Goal: Check status: Check status

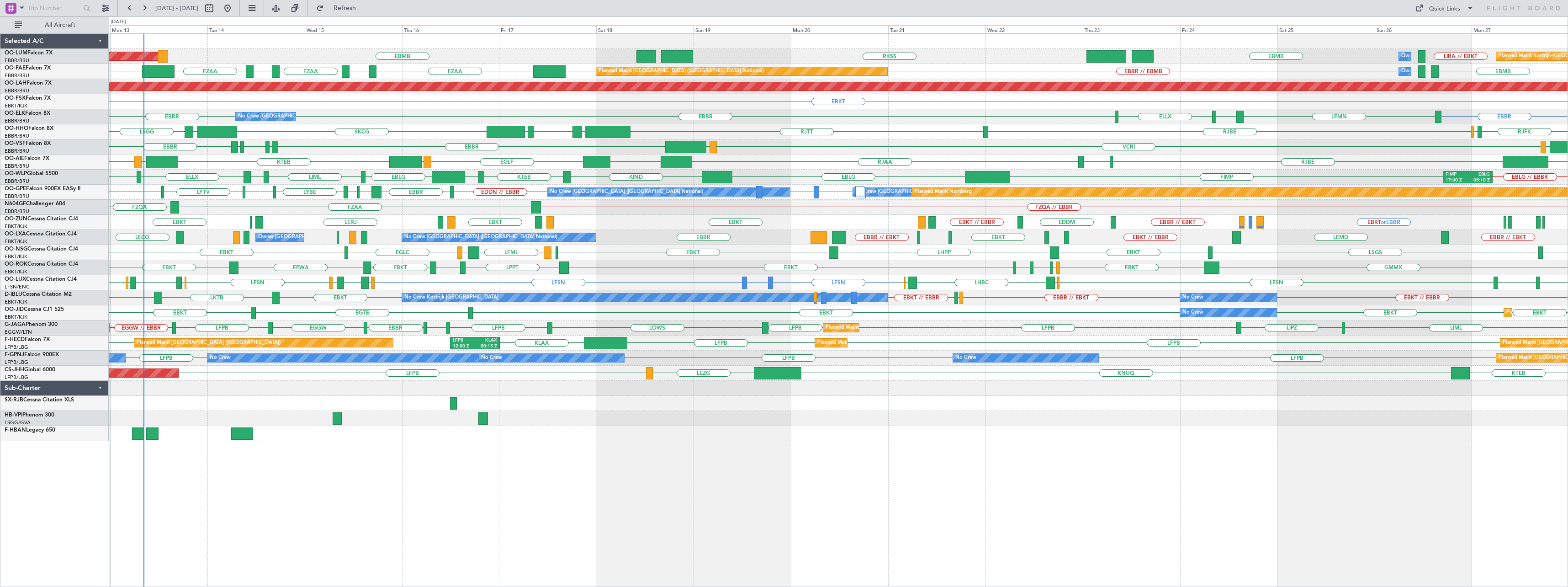
click at [268, 207] on div "FZAA FZQA FZQA // EBBR" at bounding box center [838, 207] width 1459 height 15
click at [418, 135] on div "AOG Maint [GEOGRAPHIC_DATA] EBMB RKSS UBBB EBMB UBBB Owner [GEOGRAPHIC_DATA] Pl…" at bounding box center [838, 237] width 1459 height 407
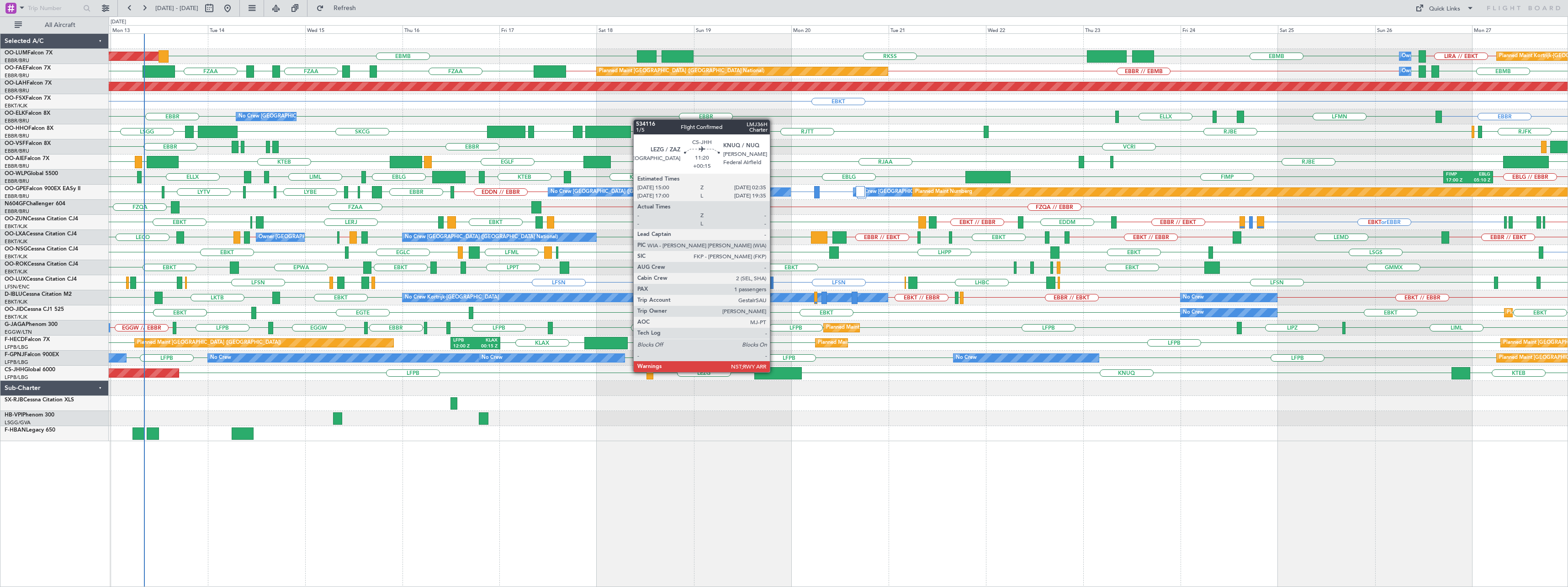
click at [774, 371] on div at bounding box center [777, 373] width 47 height 12
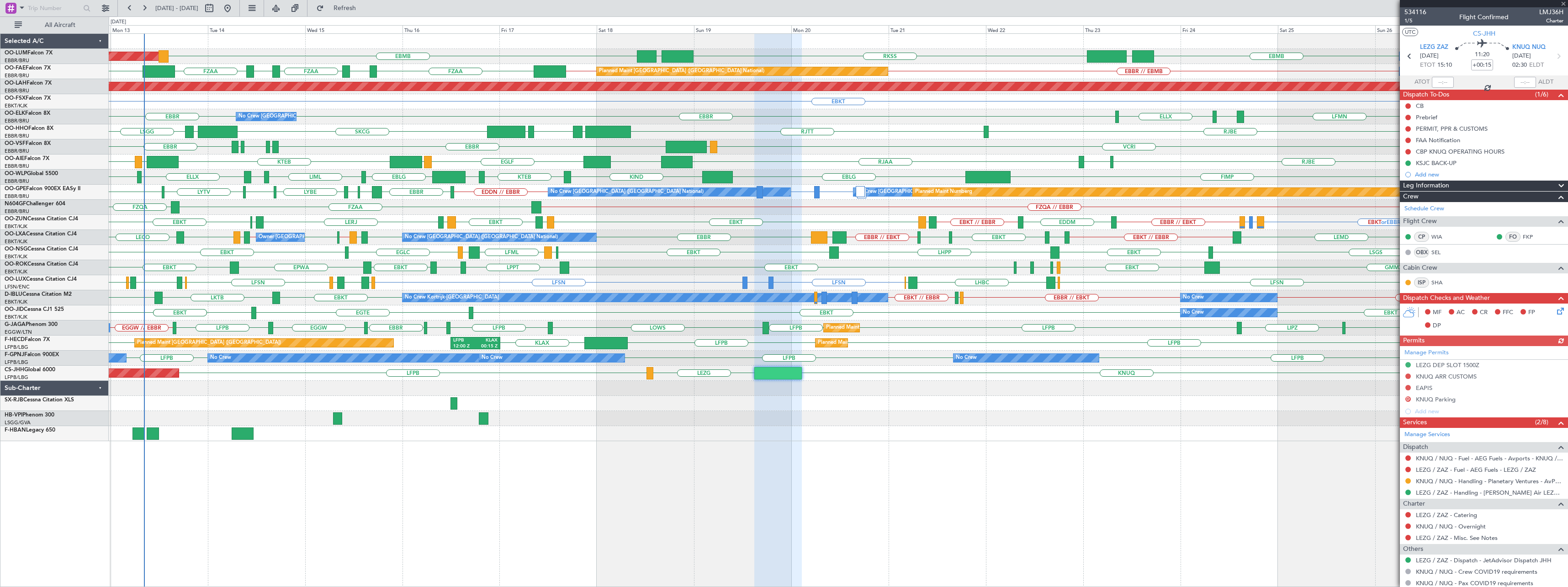
scroll to position [48, 0]
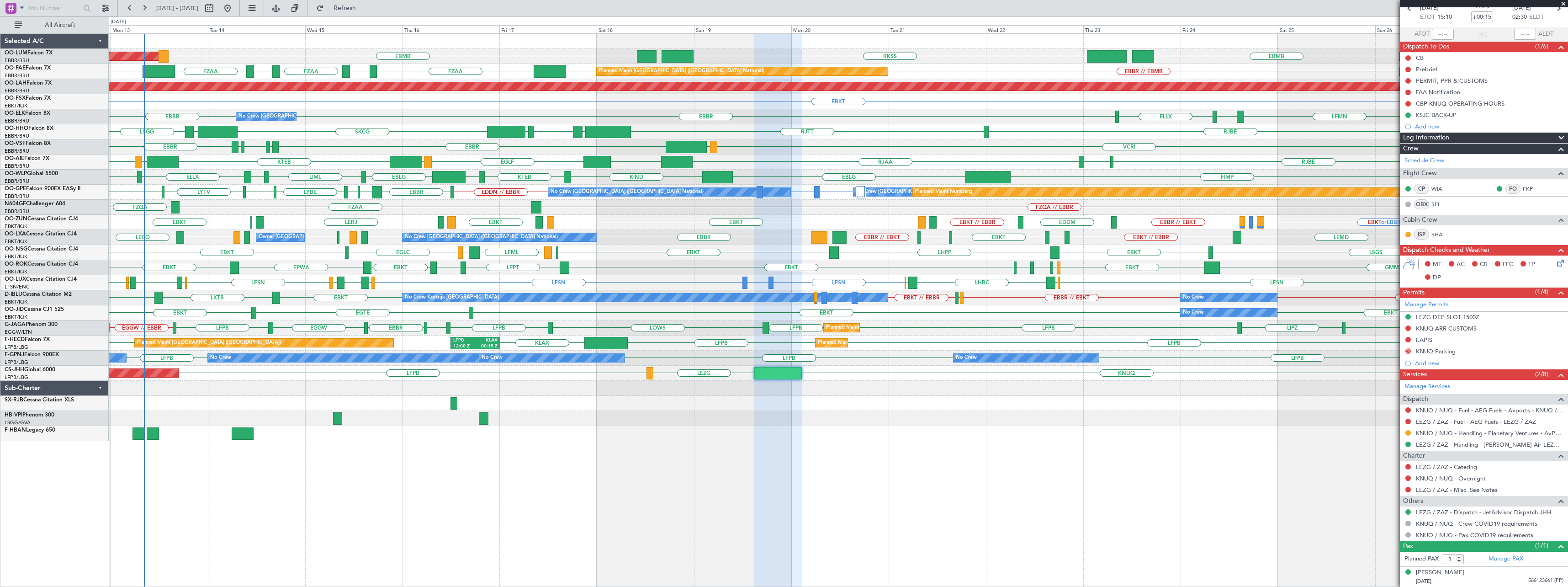
click at [1564, 3] on span at bounding box center [1563, 4] width 9 height 9
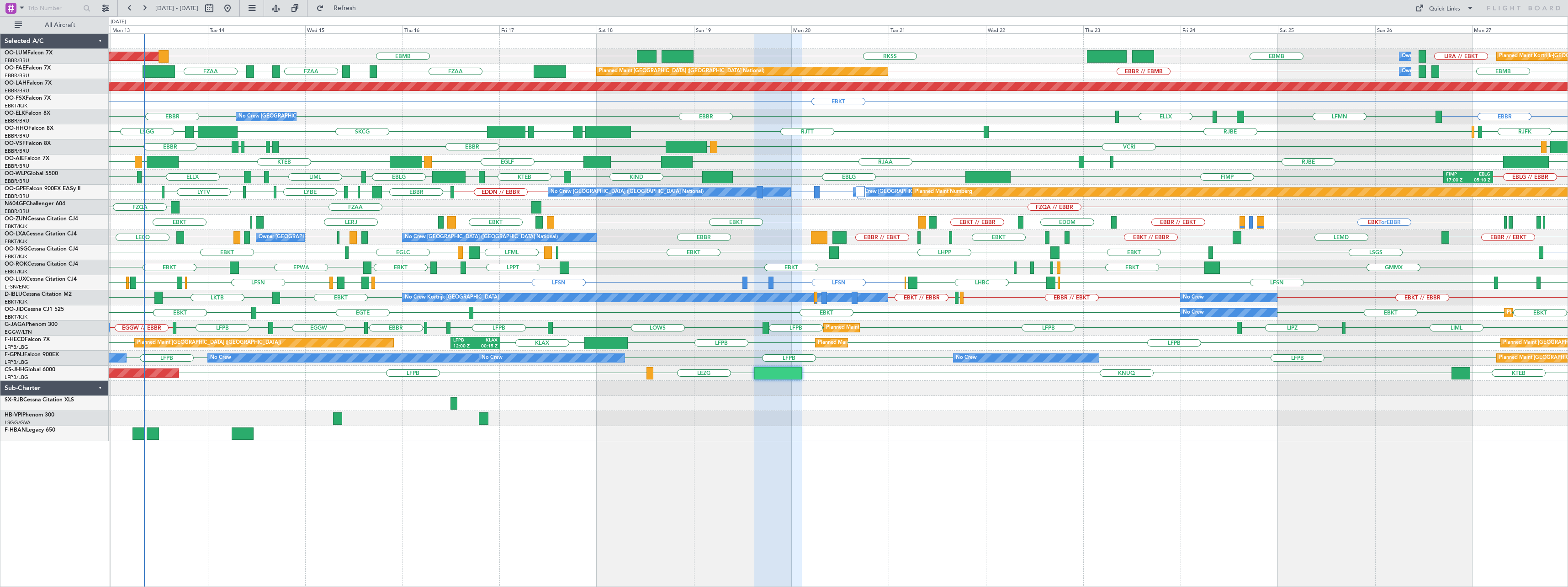
type input "0"
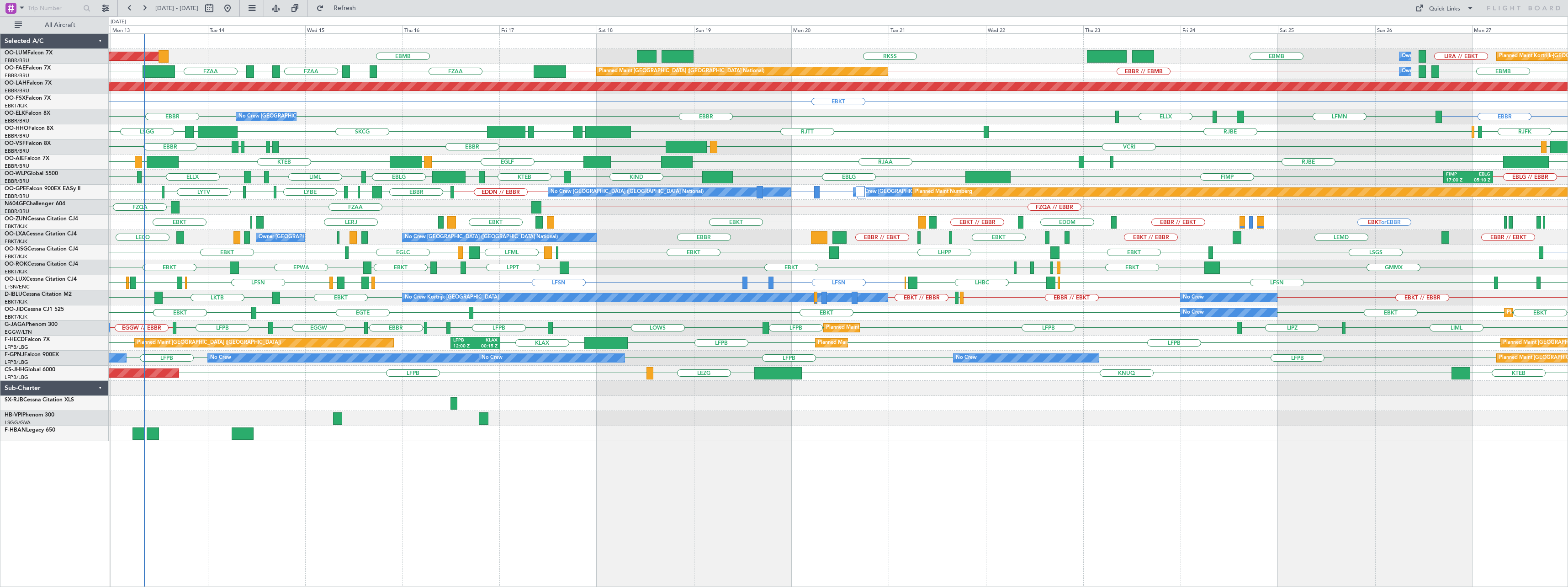
scroll to position [0, 0]
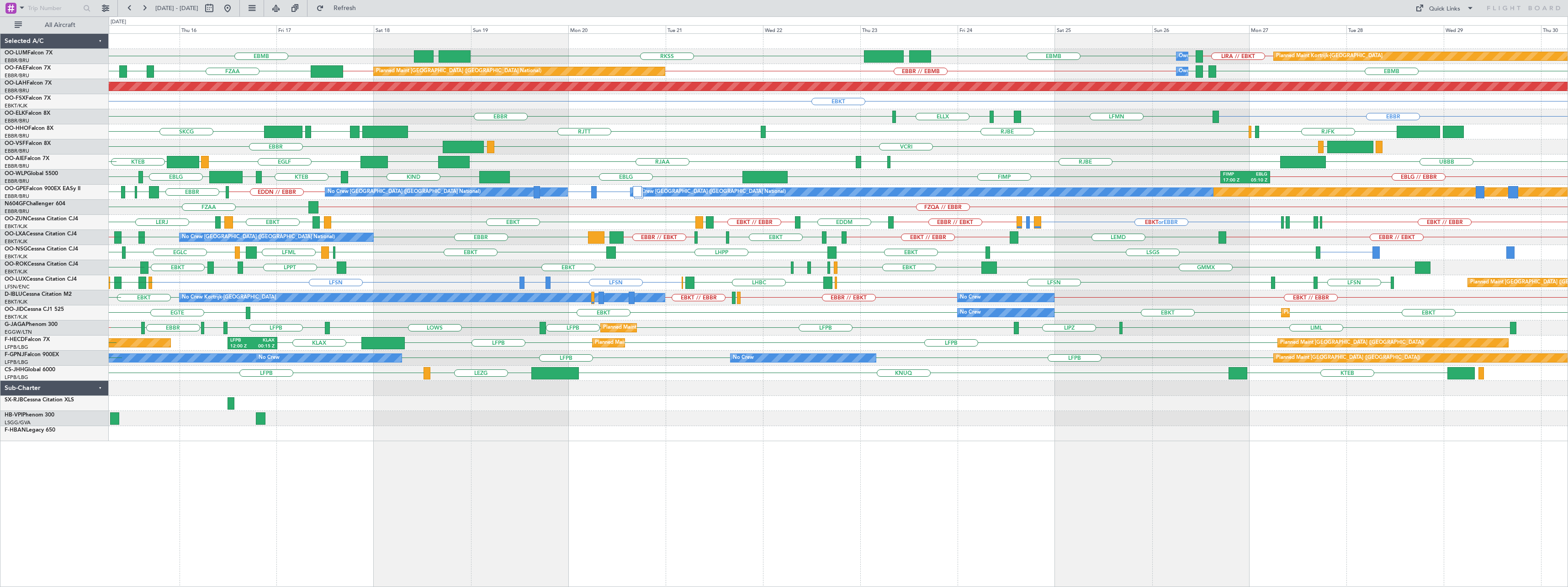
click at [992, 149] on div "EBMB LIRA // EBKT EBMB EBMB RKSS UBBB UBBB Planned Maint [GEOGRAPHIC_DATA]-[GEO…" at bounding box center [838, 237] width 1459 height 407
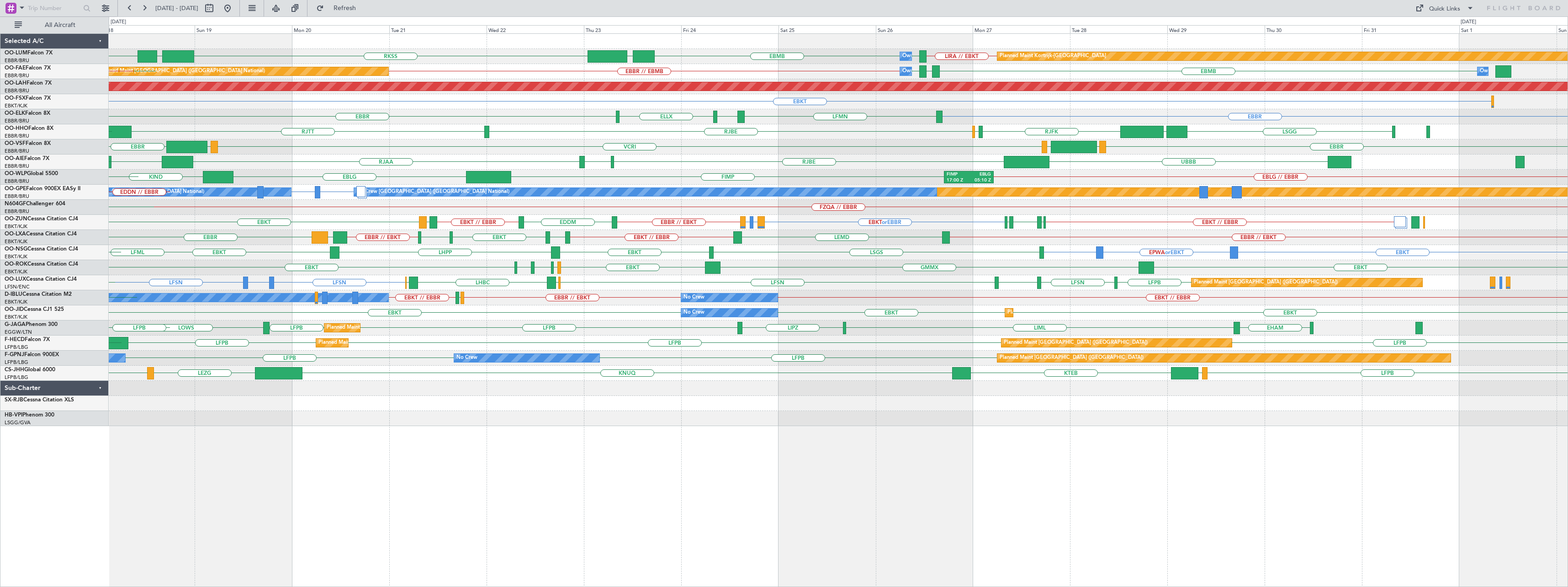
click at [800, 155] on div "Planned Maint Kortrijk-[GEOGRAPHIC_DATA] Owner [GEOGRAPHIC_DATA] EBMB LIRA // E…" at bounding box center [838, 230] width 1459 height 392
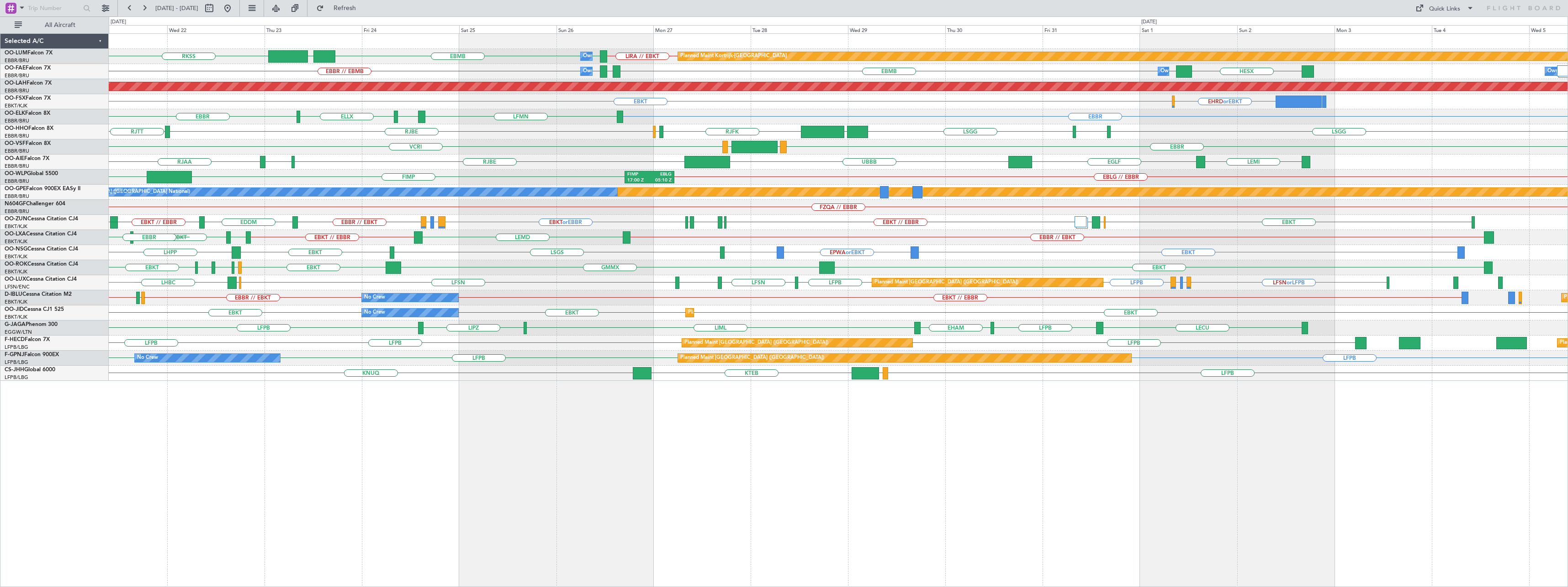
click at [1071, 164] on div "UBBB [GEOGRAPHIC_DATA] RJAA LEMI [GEOGRAPHIC_DATA] RJOB UZSS" at bounding box center [838, 162] width 1459 height 15
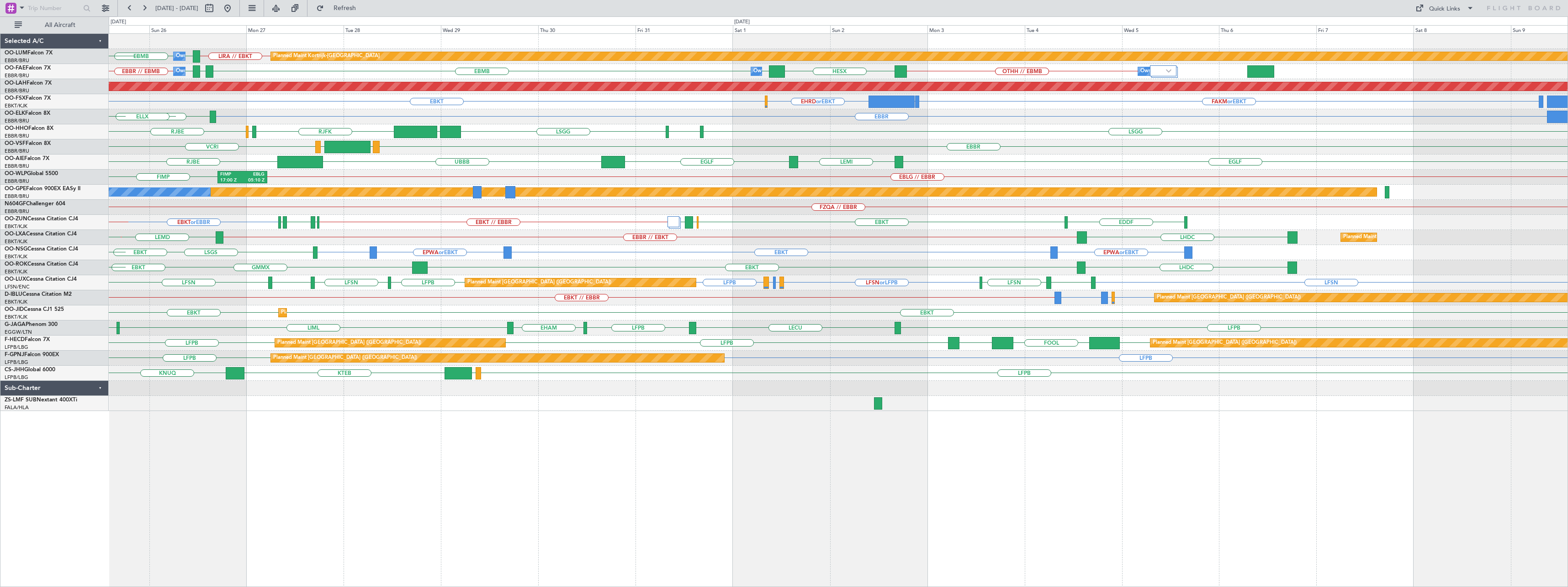
click at [717, 136] on div "LIRA // EBKT EBMB EBMB Planned Maint [GEOGRAPHIC_DATA]-[GEOGRAPHIC_DATA] Owner …" at bounding box center [838, 222] width 1459 height 377
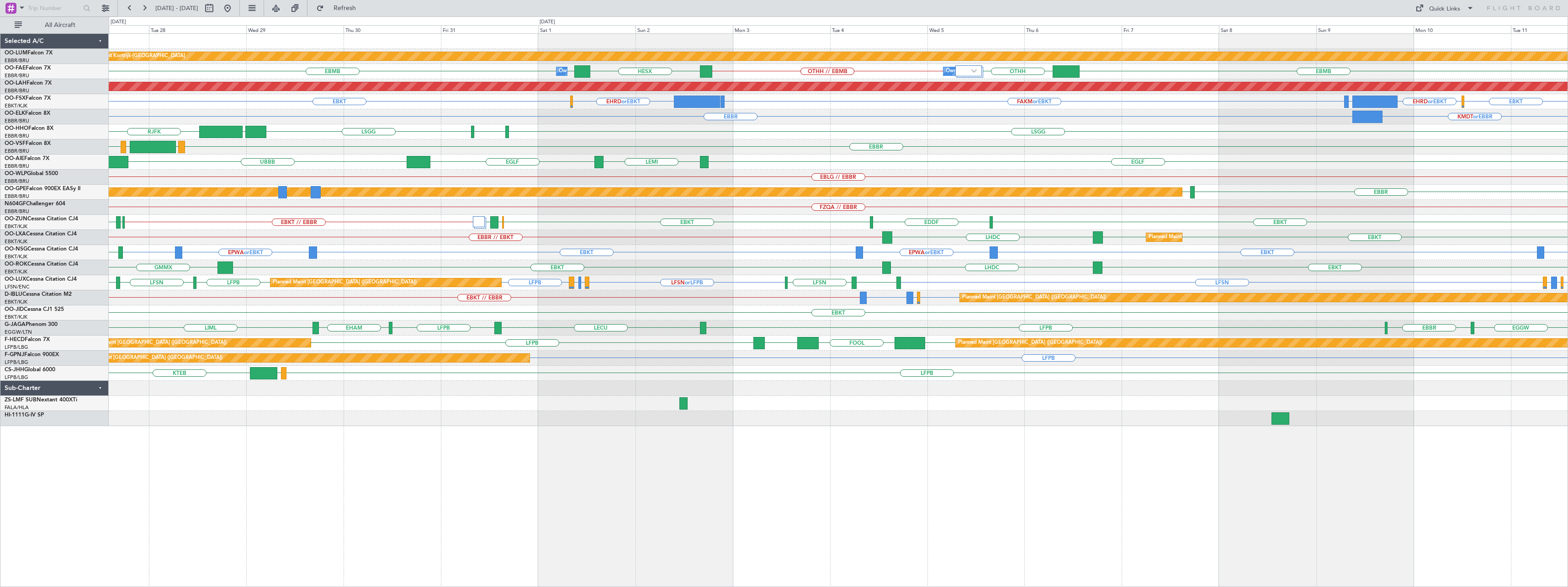
click at [987, 116] on div "Planned Maint Kortrijk-[GEOGRAPHIC_DATA] Owner [GEOGRAPHIC_DATA] EBMB OTHH // E…" at bounding box center [838, 230] width 1459 height 392
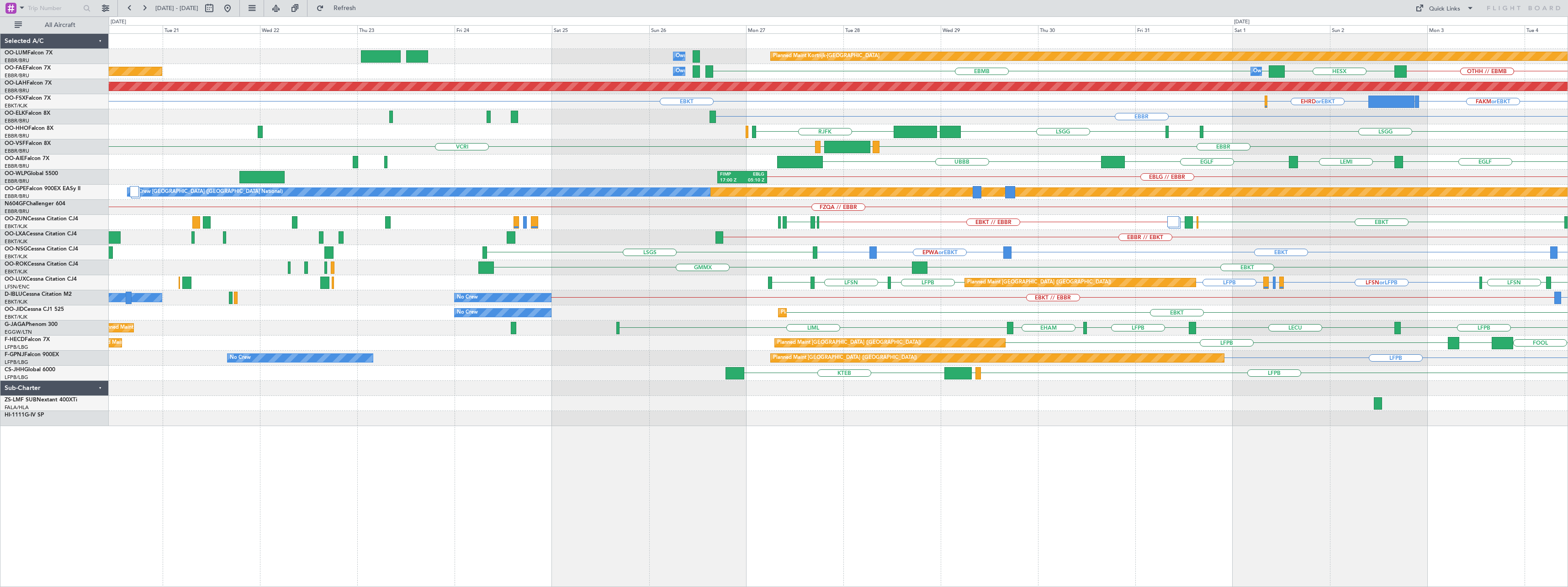
click at [966, 176] on div "EBLG // EBBR FIMP 17:00 Z EBLG 05:10 Z" at bounding box center [838, 177] width 1459 height 15
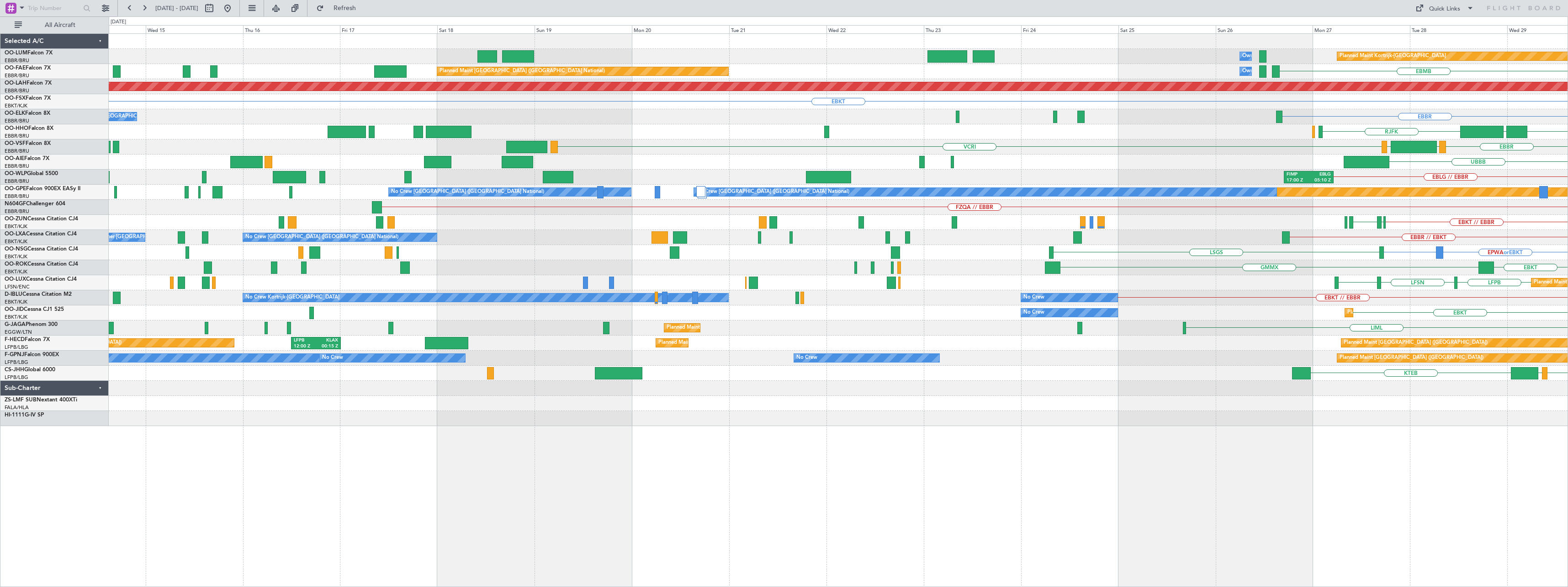
click at [873, 193] on div "Planned Maint Kortrijk-[GEOGRAPHIC_DATA] Owner [GEOGRAPHIC_DATA] AOG Maint [GEO…" at bounding box center [838, 230] width 1459 height 392
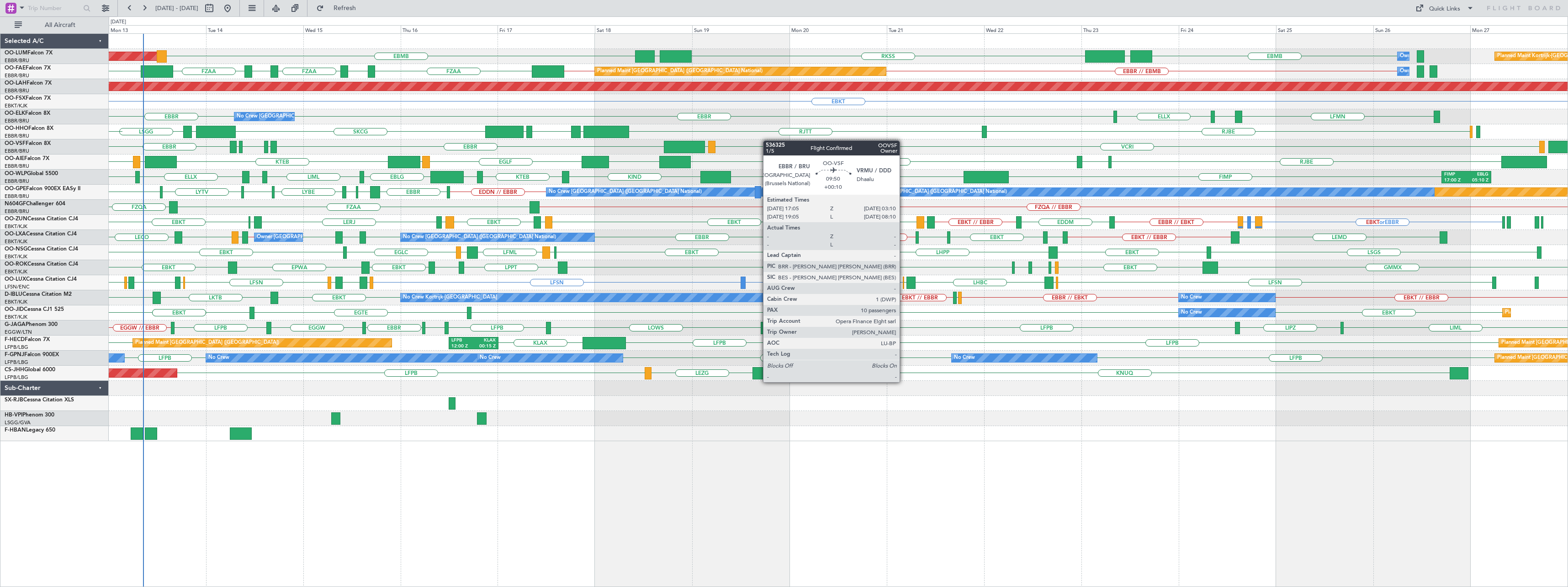
click at [692, 149] on div "AOG Maint [GEOGRAPHIC_DATA] EBMB EBMB RKSS UBBB UBBB Owner [GEOGRAPHIC_DATA] Pl…" at bounding box center [838, 237] width 1459 height 407
